Goal: Obtain resource: Download file/media

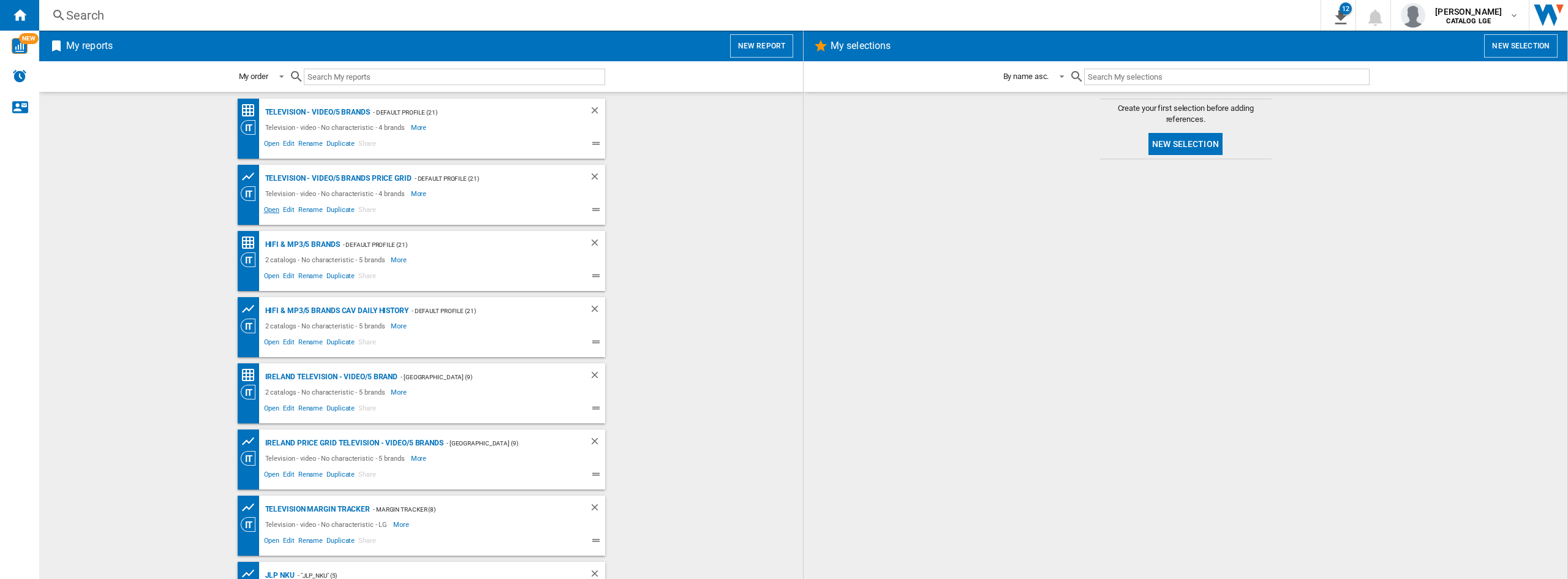
click at [263, 209] on span "Open" at bounding box center [272, 211] width 20 height 15
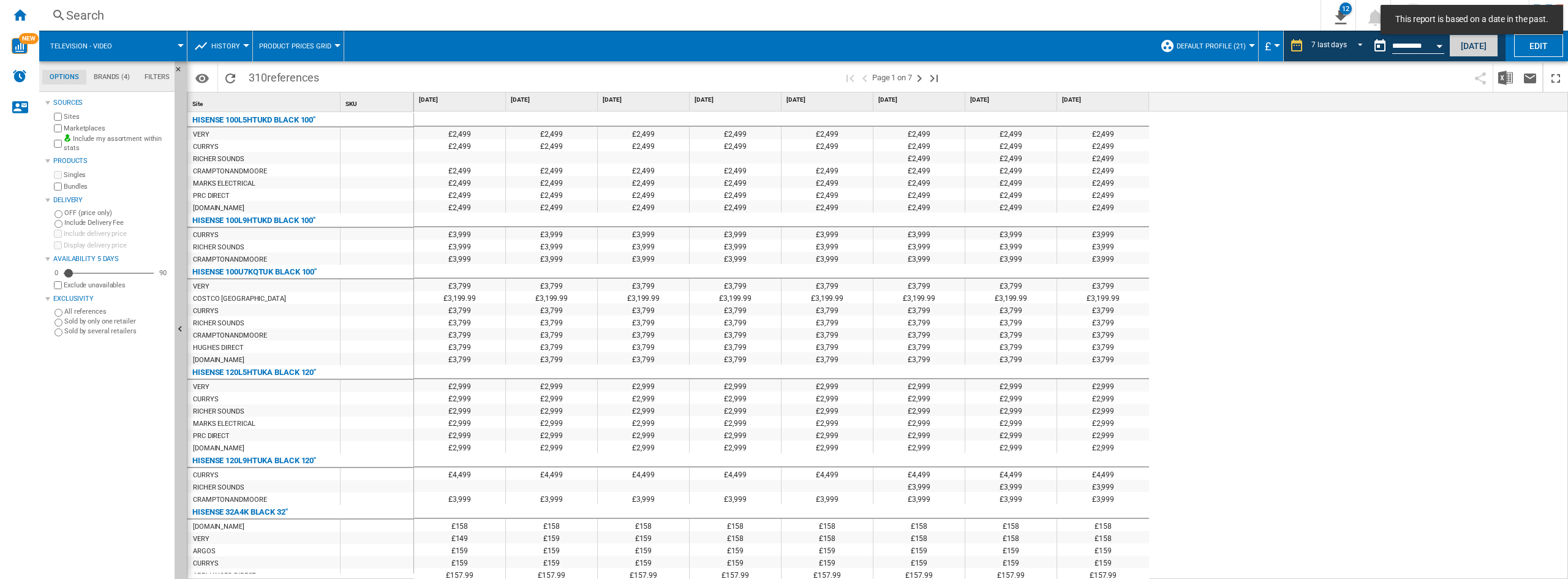
click at [1457, 44] on button "[DATE]" at bounding box center [1474, 46] width 49 height 22
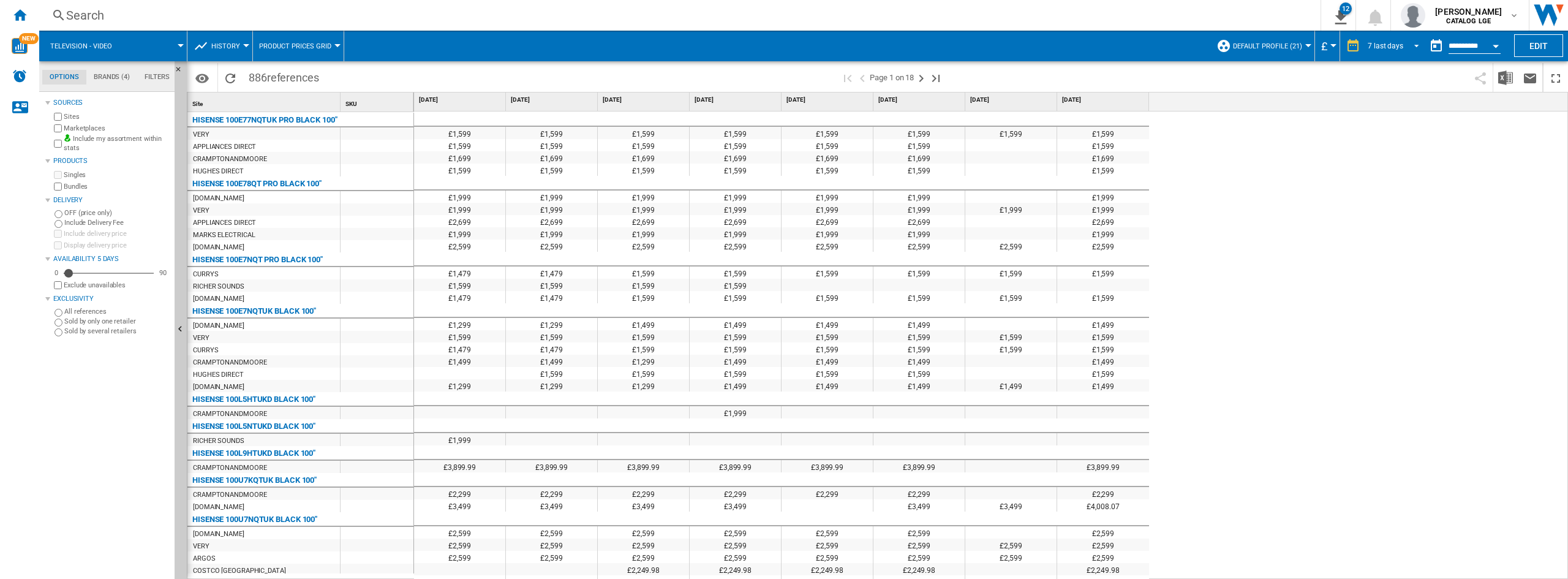
click at [1410, 47] on span "REPORTS.WIZARD.STEPS.REPORT.STEPS.REPORT_OPTIONS.PERIOD: 7 last days" at bounding box center [1413, 44] width 15 height 11
click at [1263, 94] on md-backdrop at bounding box center [784, 289] width 1568 height 579
click at [1503, 73] on img "Download in Excel" at bounding box center [1505, 78] width 15 height 15
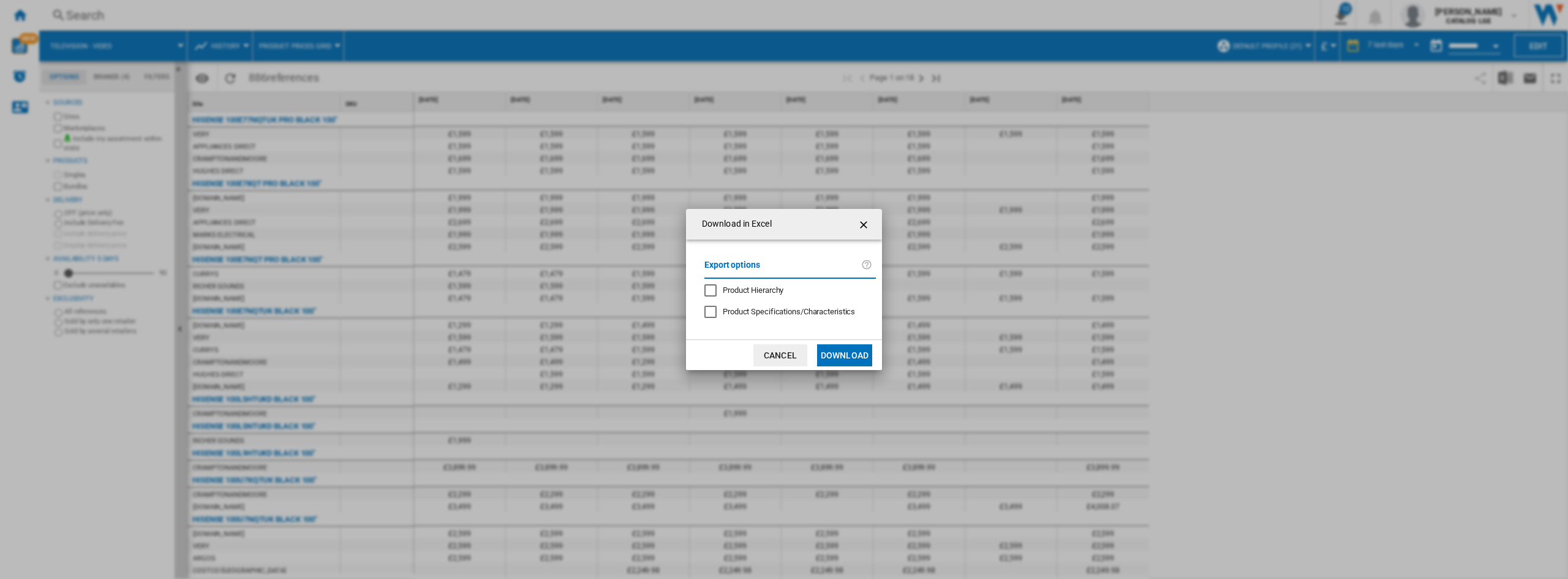
click at [865, 223] on ng-md-icon "getI18NText('BUTTONS.CLOSE_DIALOG')" at bounding box center [865, 224] width 15 height 15
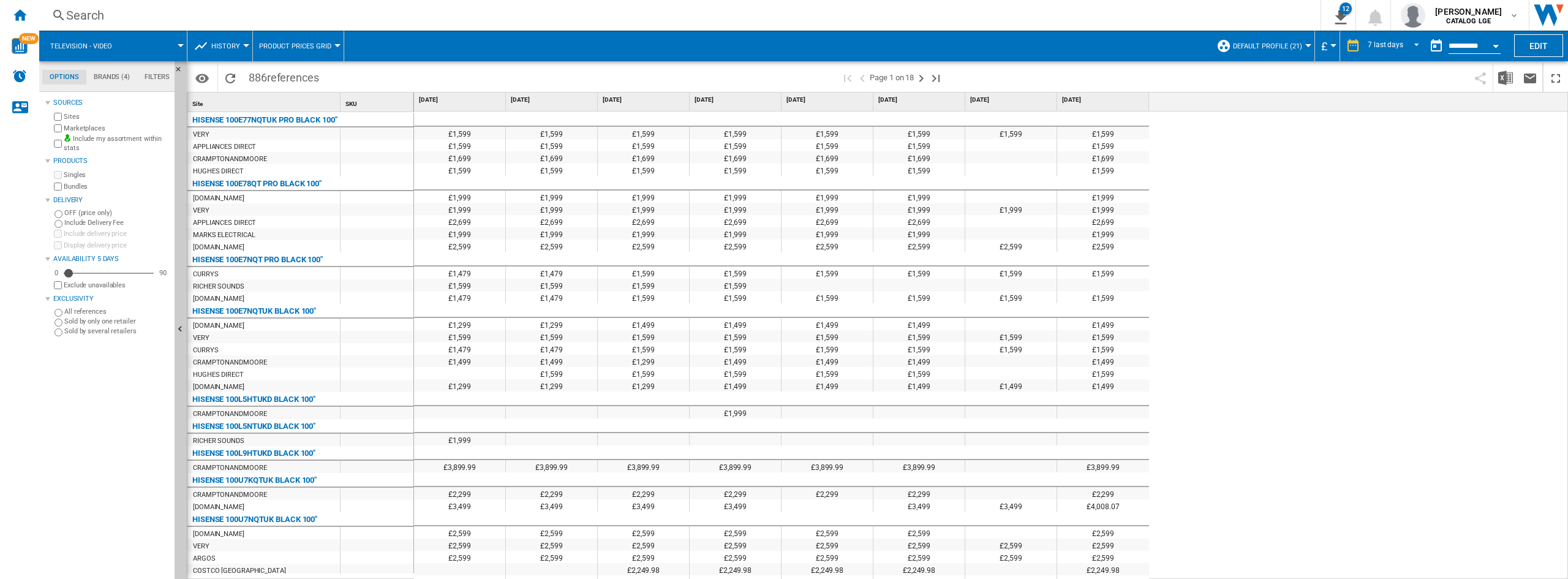
click at [1491, 48] on button "Open calendar" at bounding box center [1495, 44] width 22 height 22
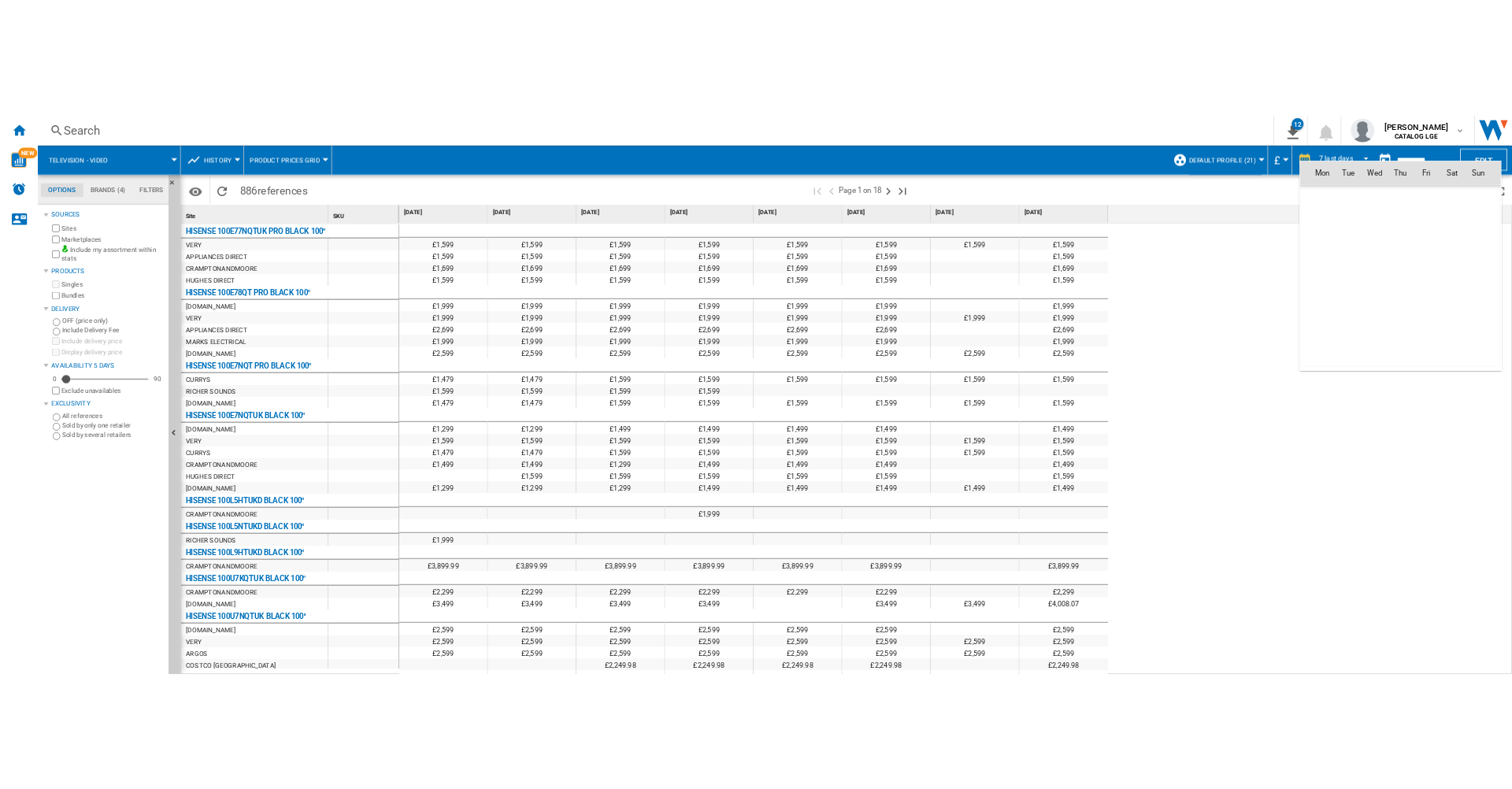
scroll to position [7512, 0]
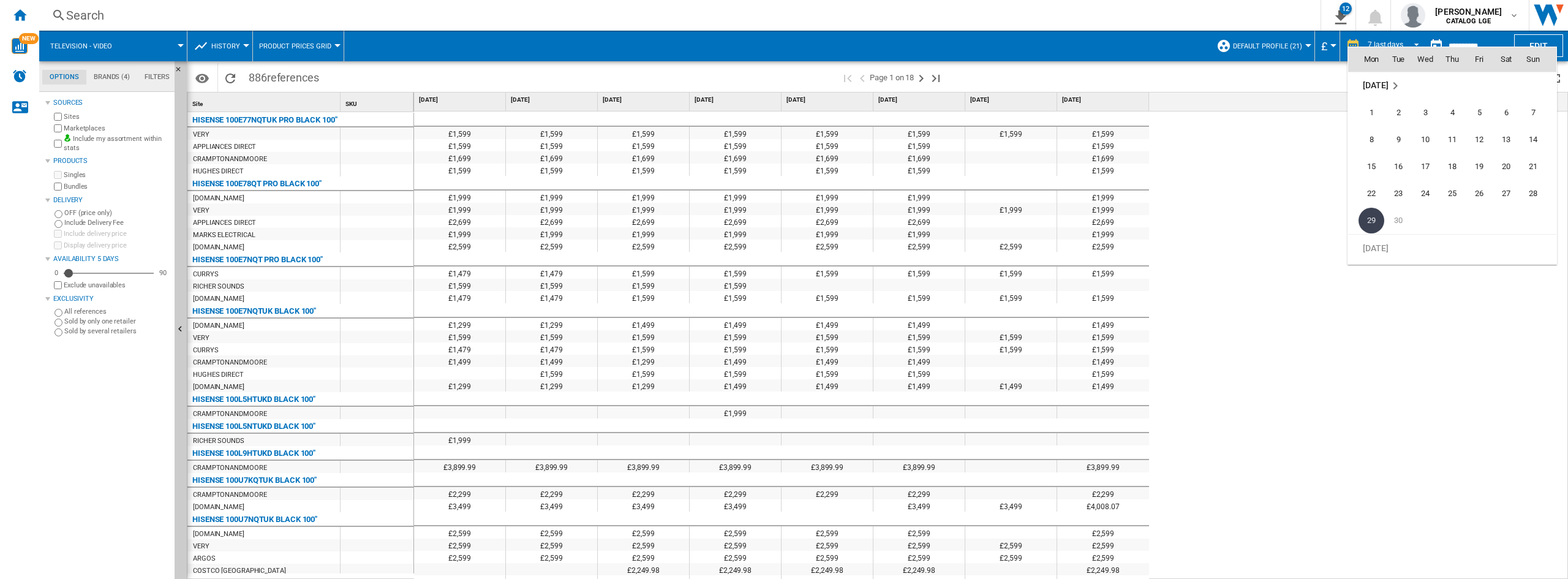
click at [1302, 127] on div at bounding box center [784, 289] width 1568 height 579
